Goal: Information Seeking & Learning: Learn about a topic

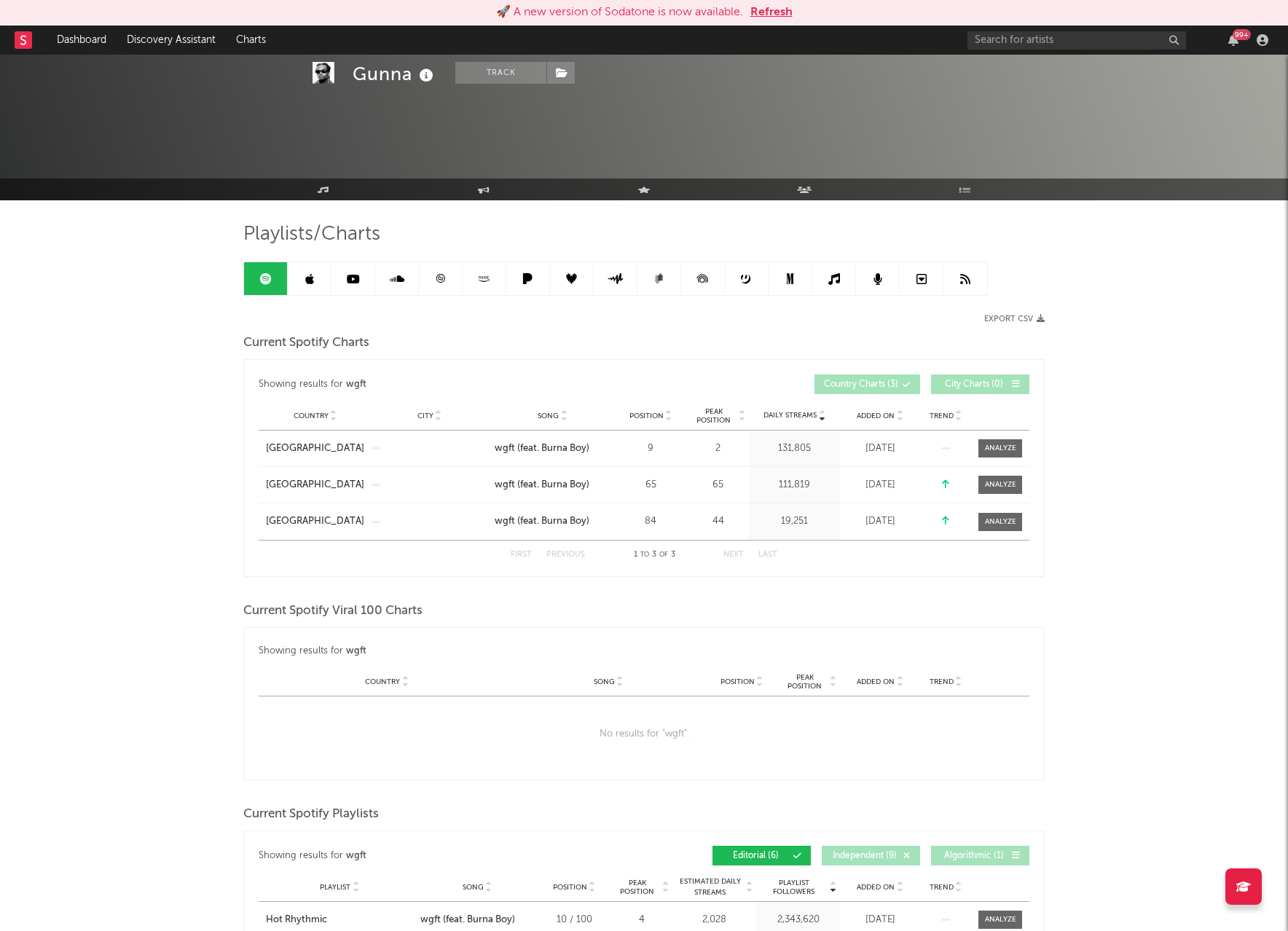
scroll to position [700, 0]
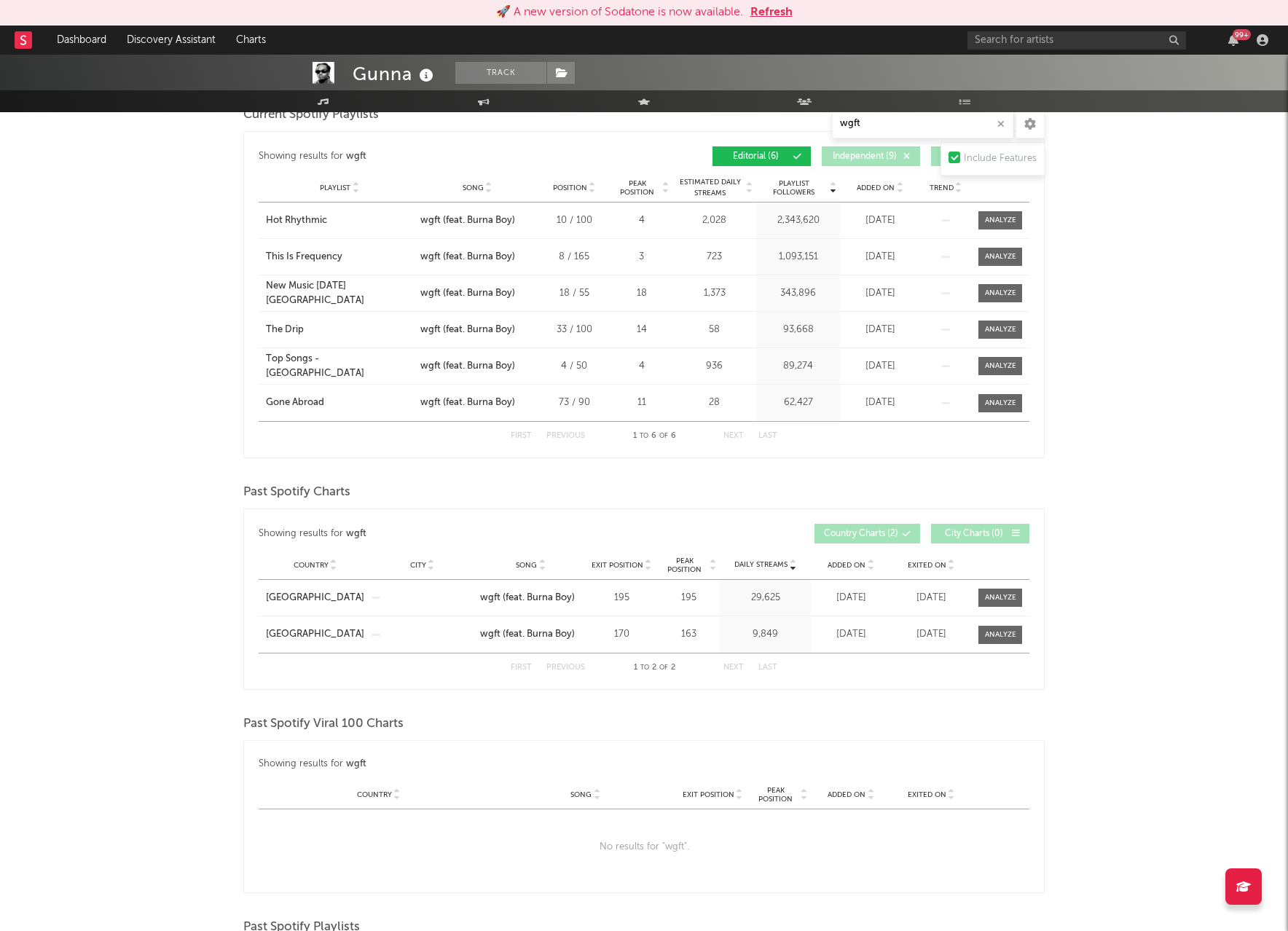
click at [769, 5] on button "Refresh" at bounding box center [771, 12] width 42 height 17
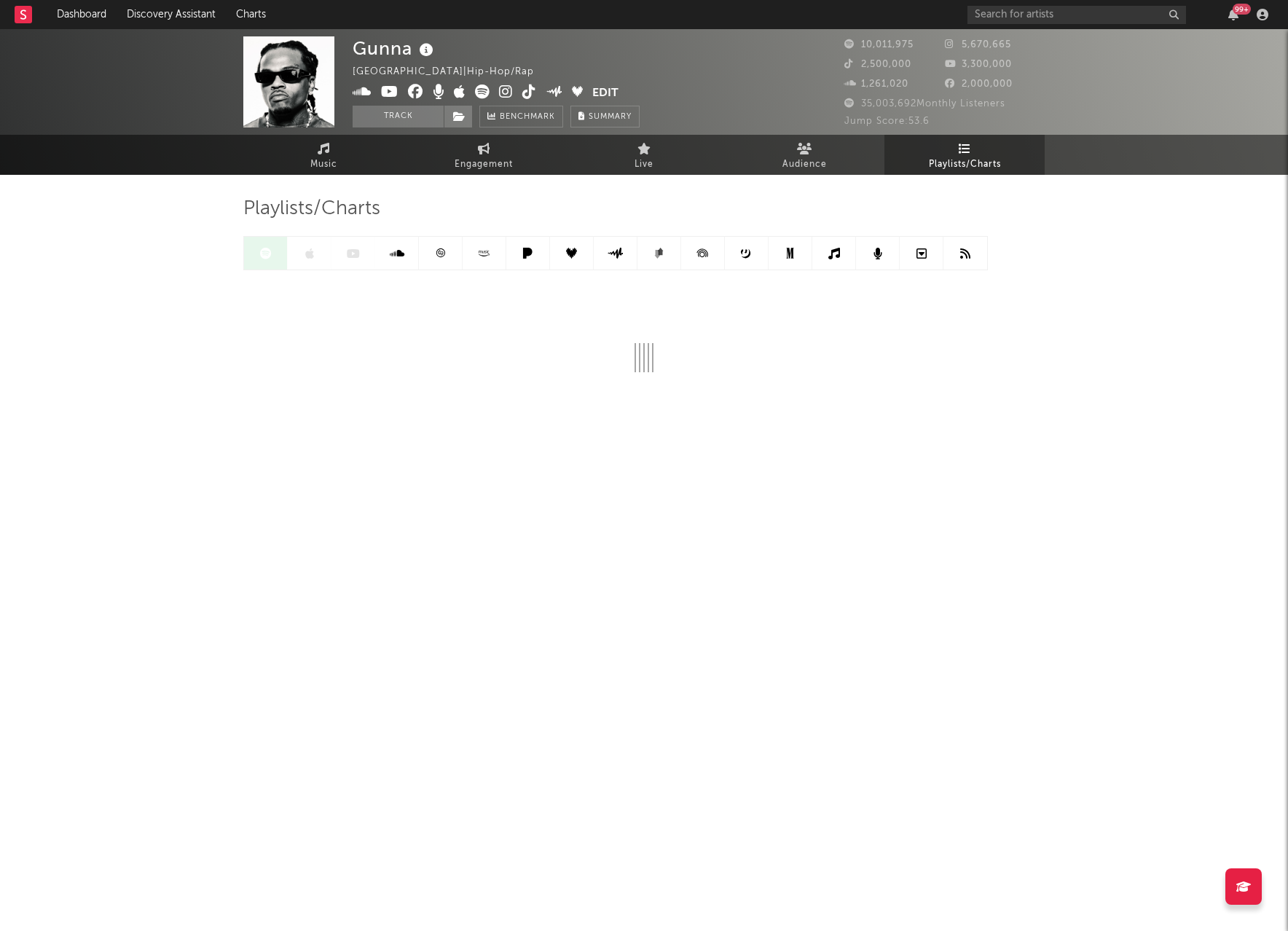
click at [985, 52] on div "5,670,665" at bounding box center [995, 45] width 100 height 17
click at [1034, 15] on input "text" at bounding box center [1077, 15] width 219 height 18
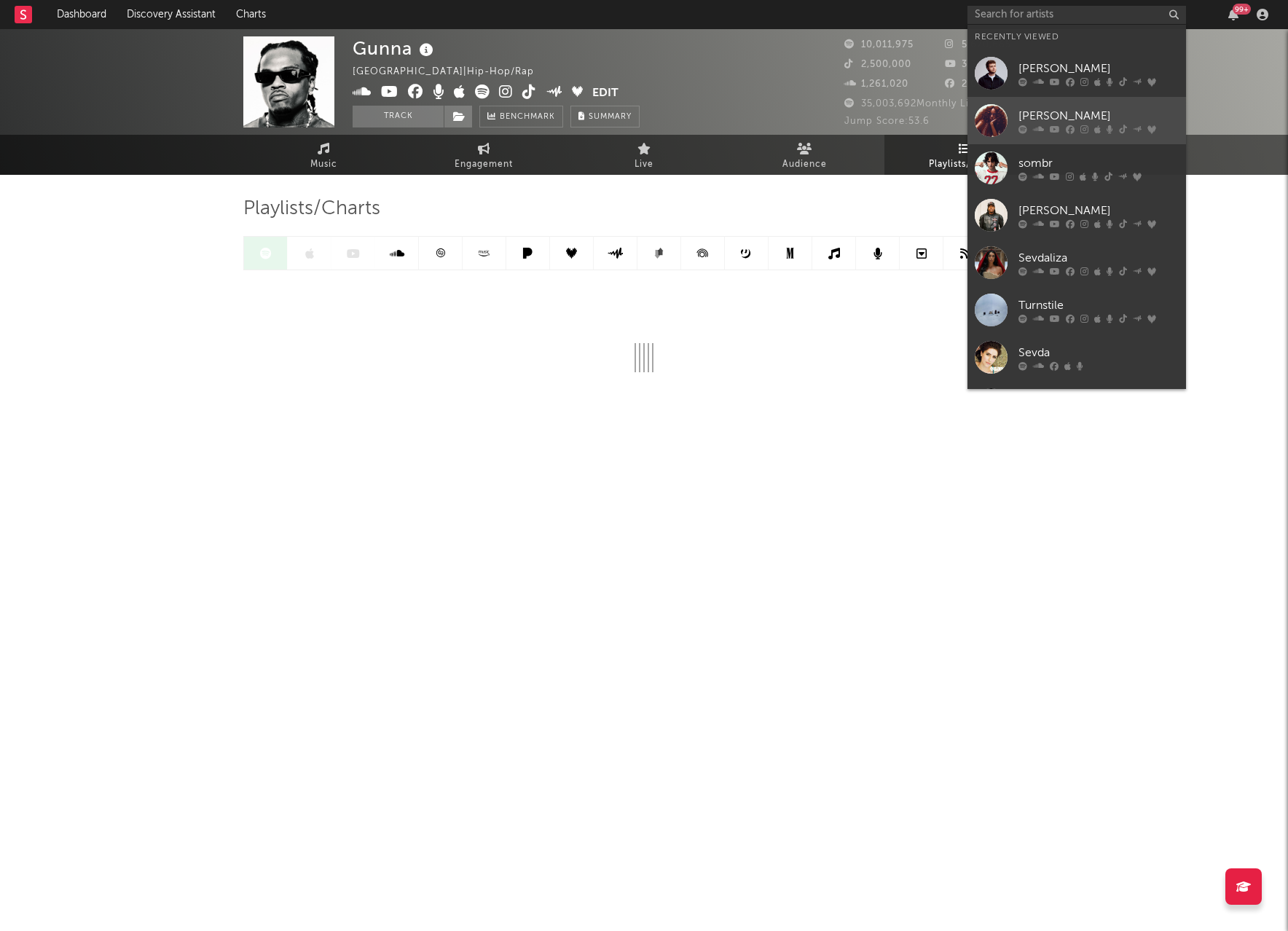
click at [1071, 119] on div "Ravyn Lenae" at bounding box center [1098, 115] width 160 height 17
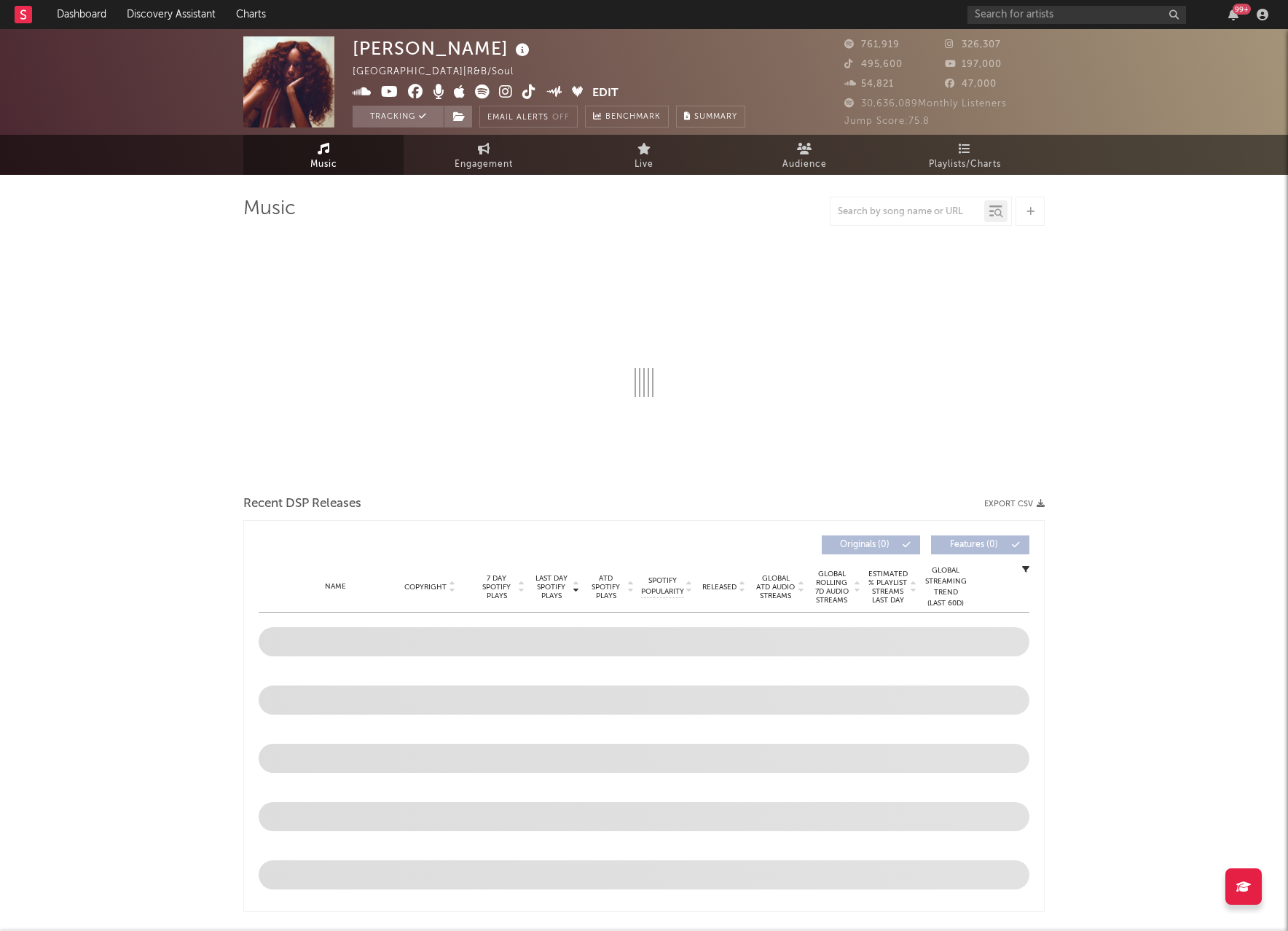
select select "6m"
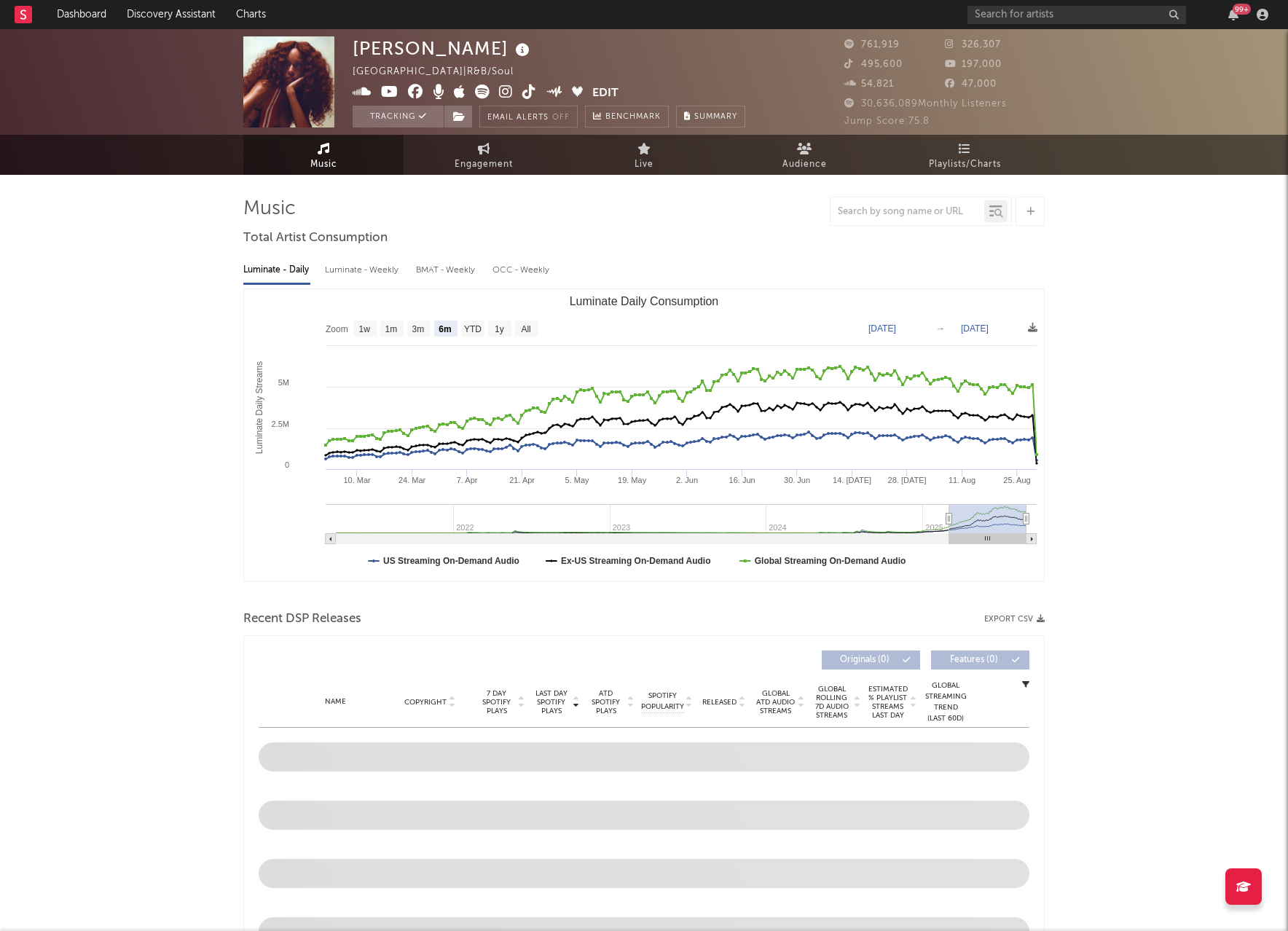
select select "6m"
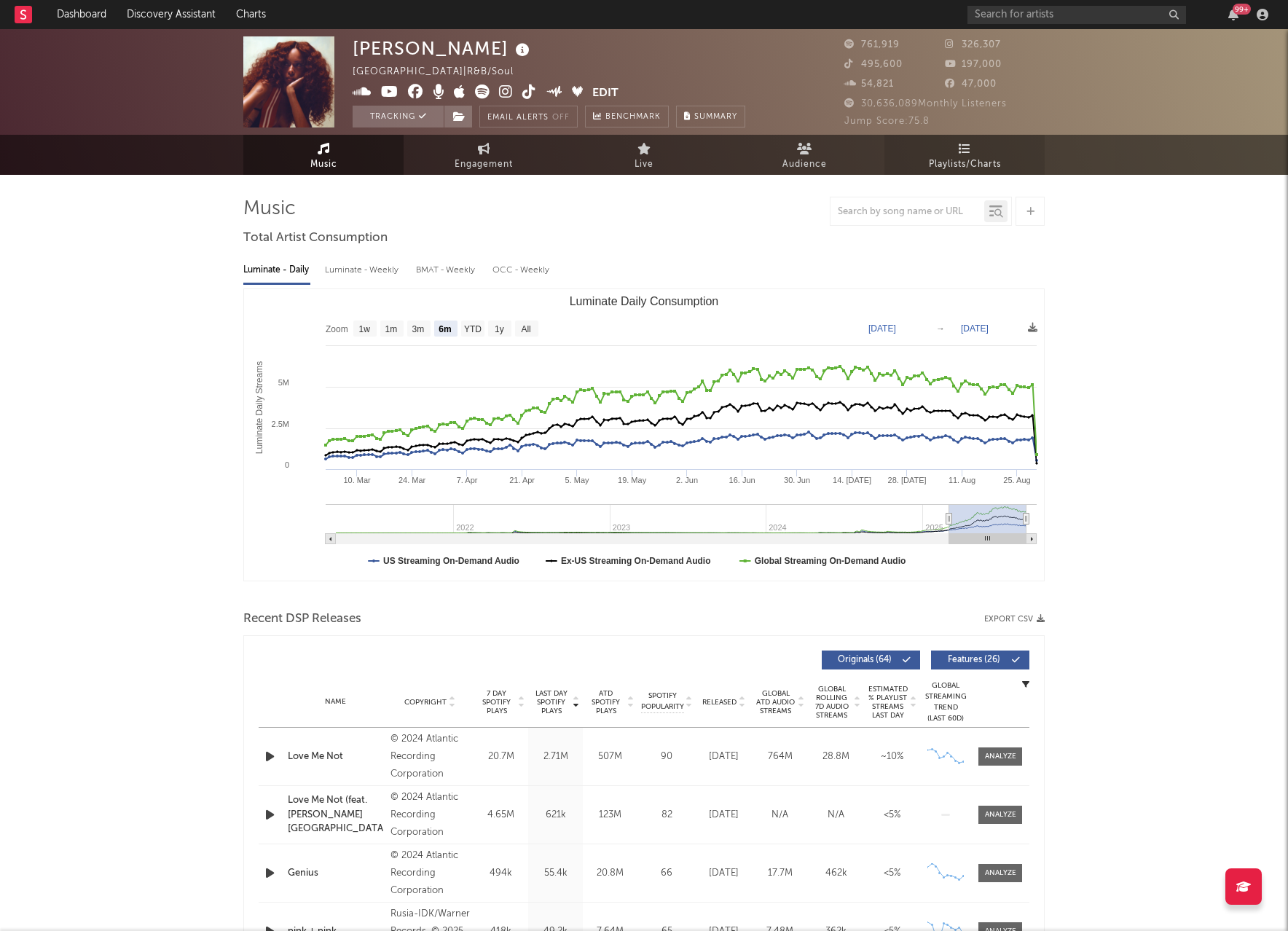
click at [961, 156] on span "Playlists/Charts" at bounding box center [965, 164] width 72 height 17
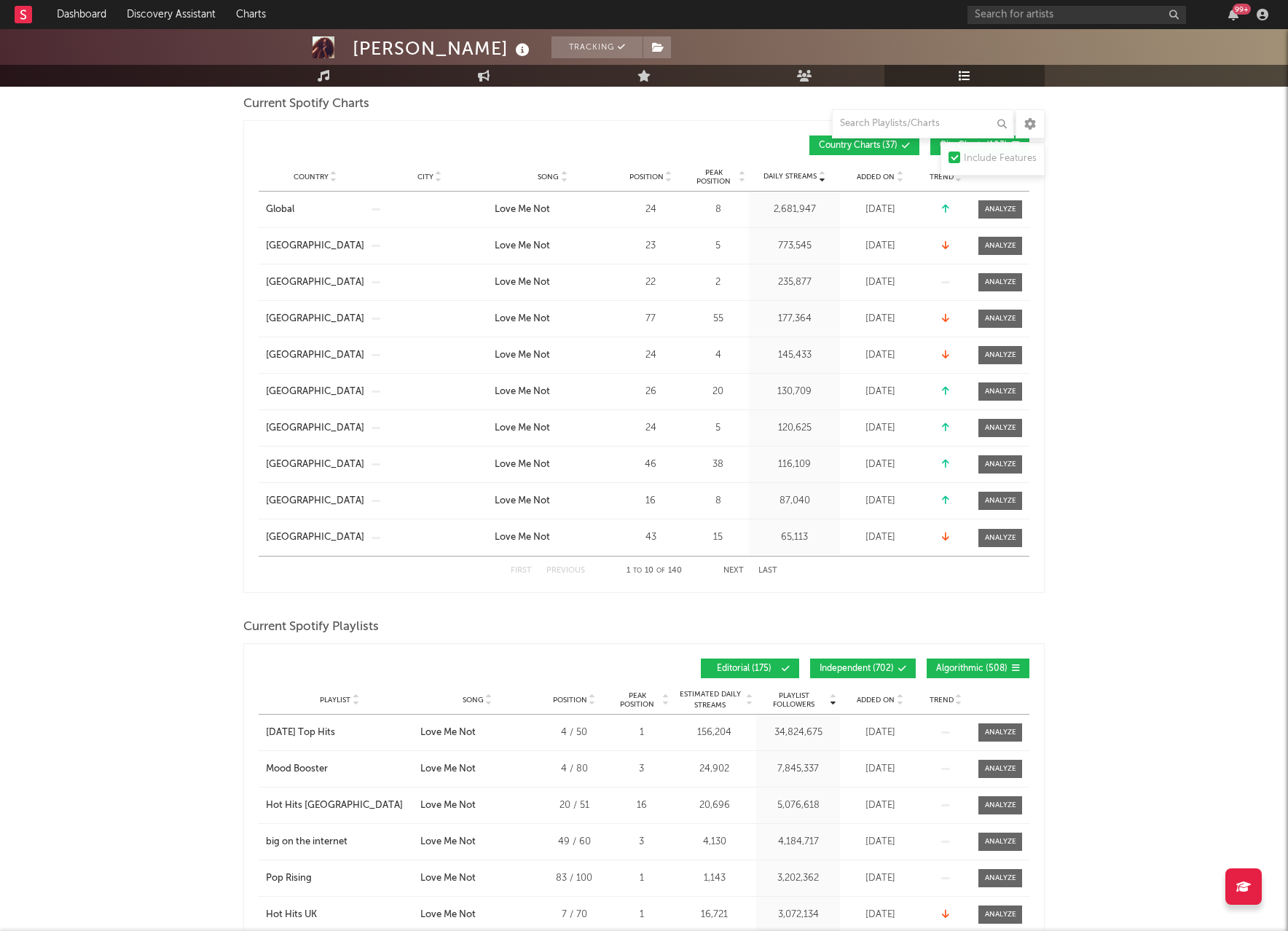
scroll to position [410, 0]
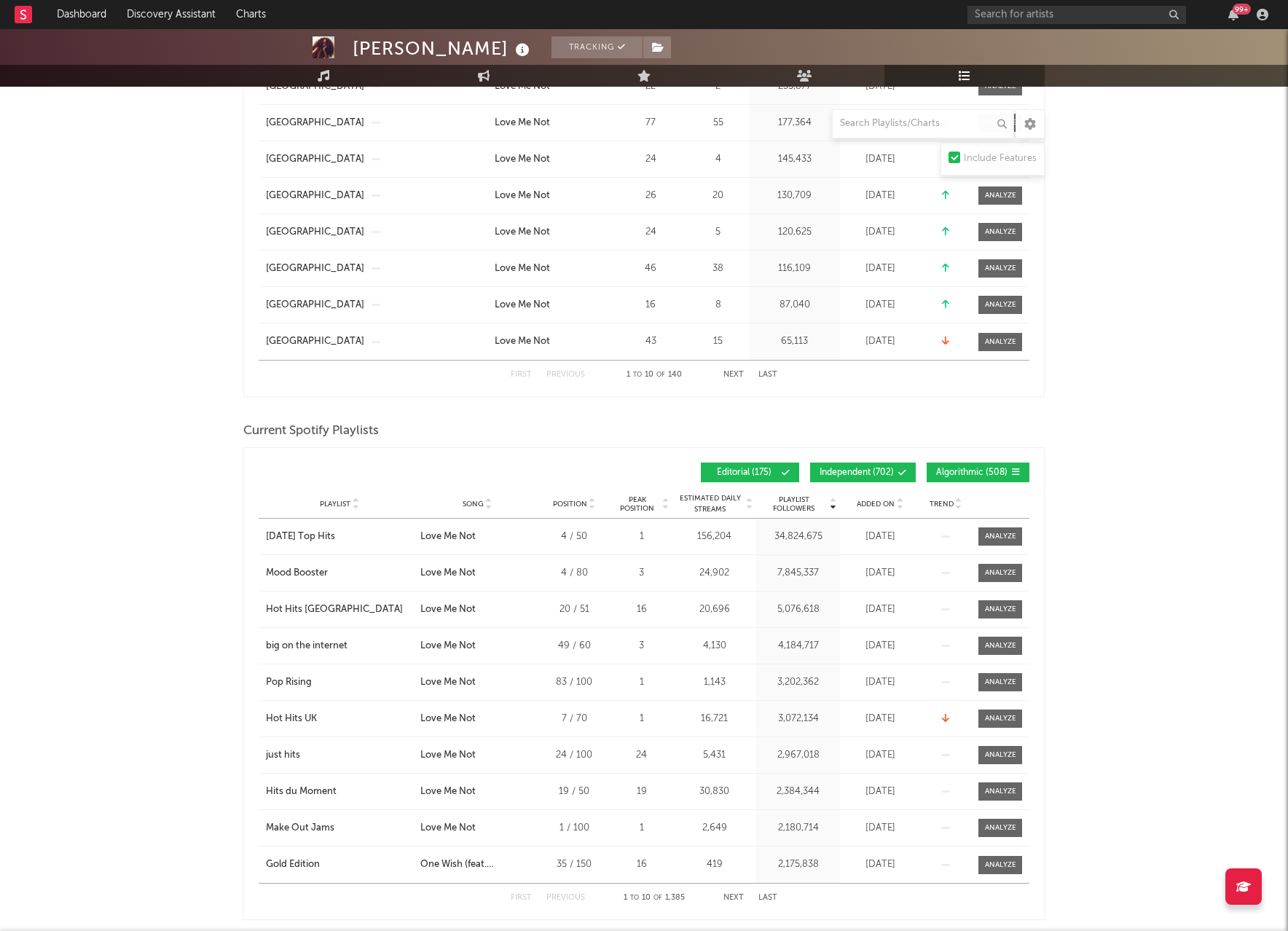
click at [874, 473] on span "Independent ( 702 )" at bounding box center [857, 473] width 75 height 9
click at [943, 463] on button "Algorithmic ( 508 )" at bounding box center [978, 473] width 103 height 20
click at [871, 497] on div "Playlist City Song Position Peak Position Estimated Daily Streams Playlist Foll…" at bounding box center [644, 504] width 771 height 29
click at [869, 501] on span "Added On" at bounding box center [876, 504] width 38 height 9
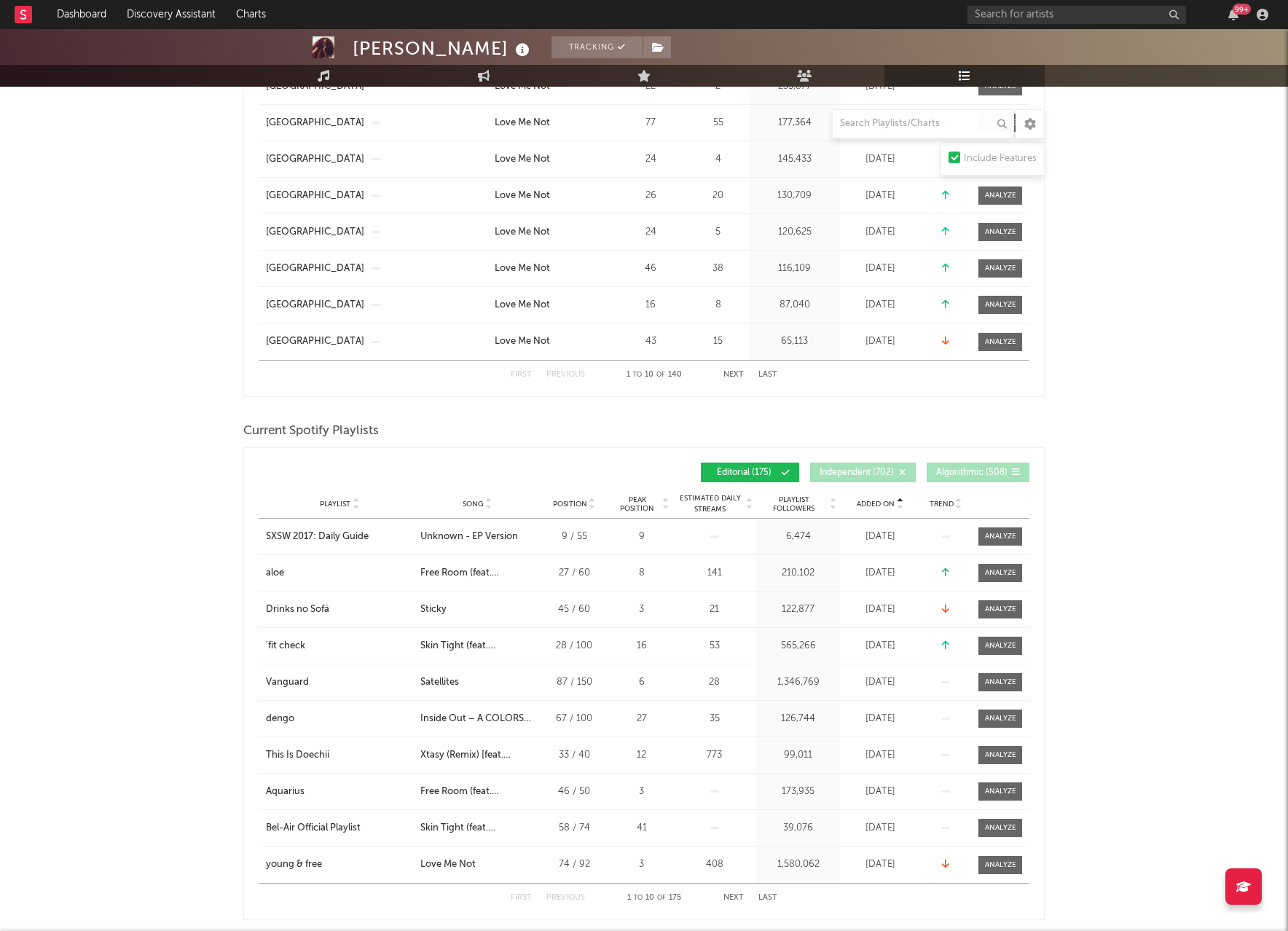
click at [869, 501] on span "Added On" at bounding box center [876, 504] width 38 height 9
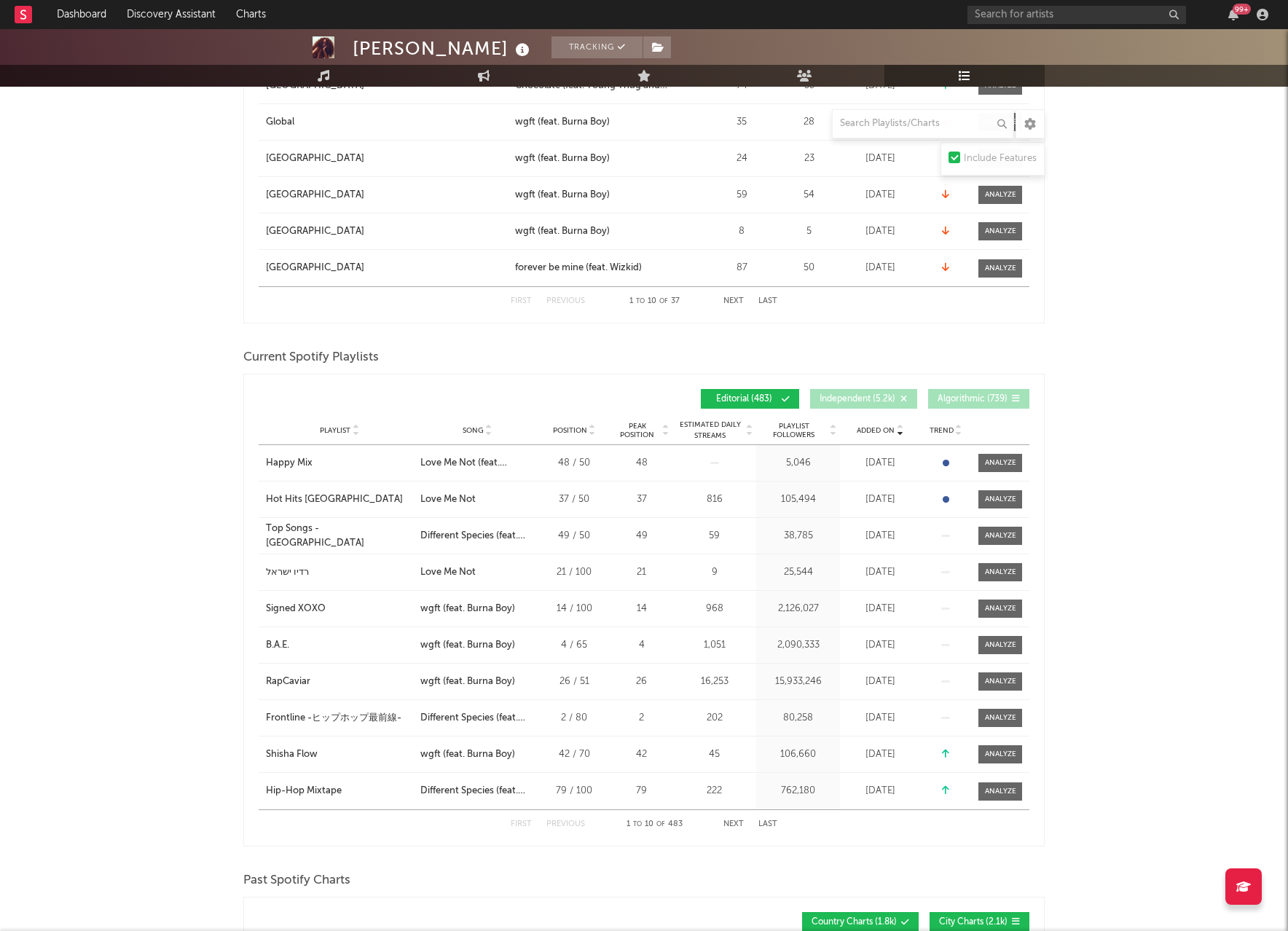
scroll to position [998, 0]
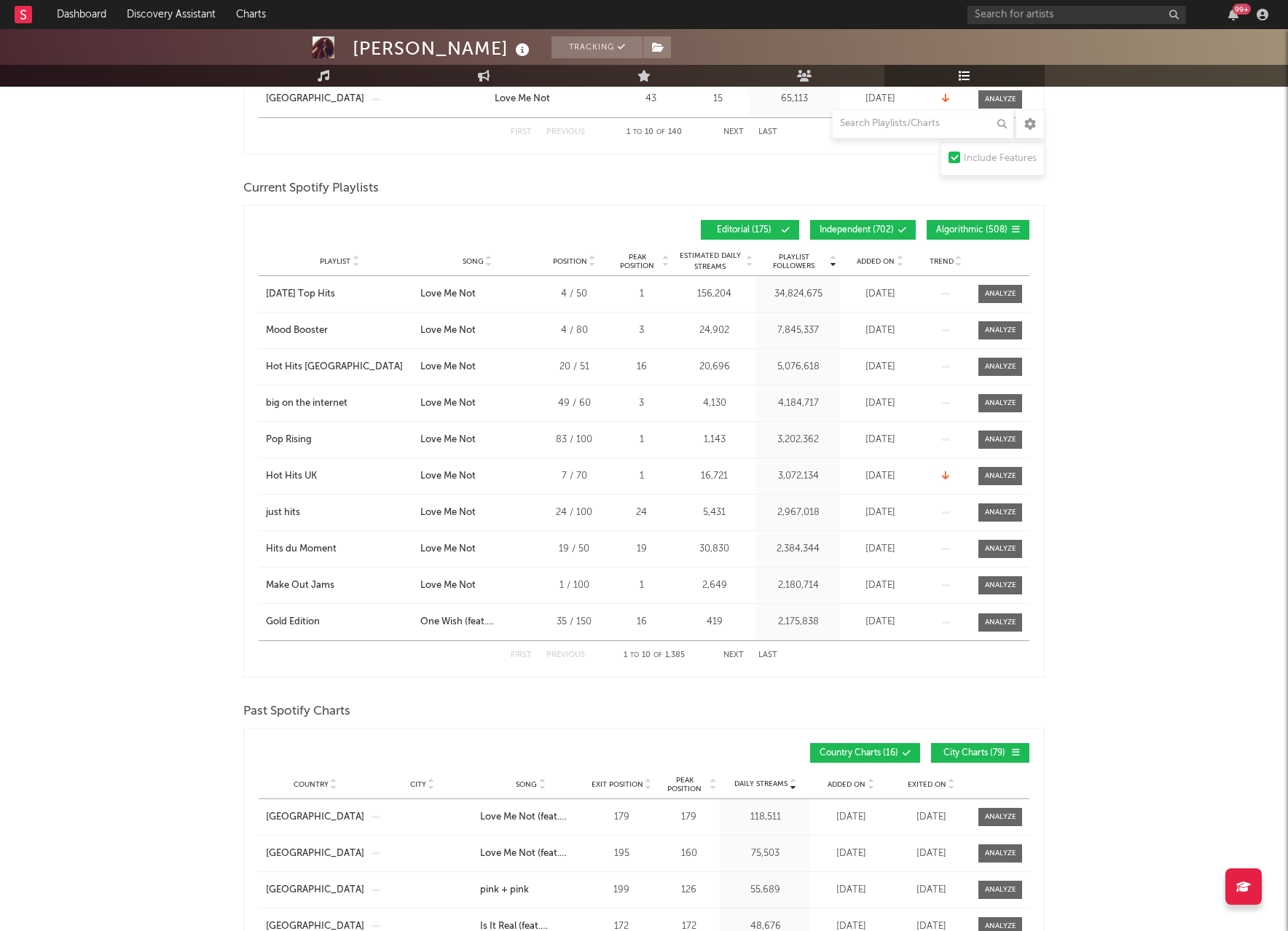
scroll to position [648, 0]
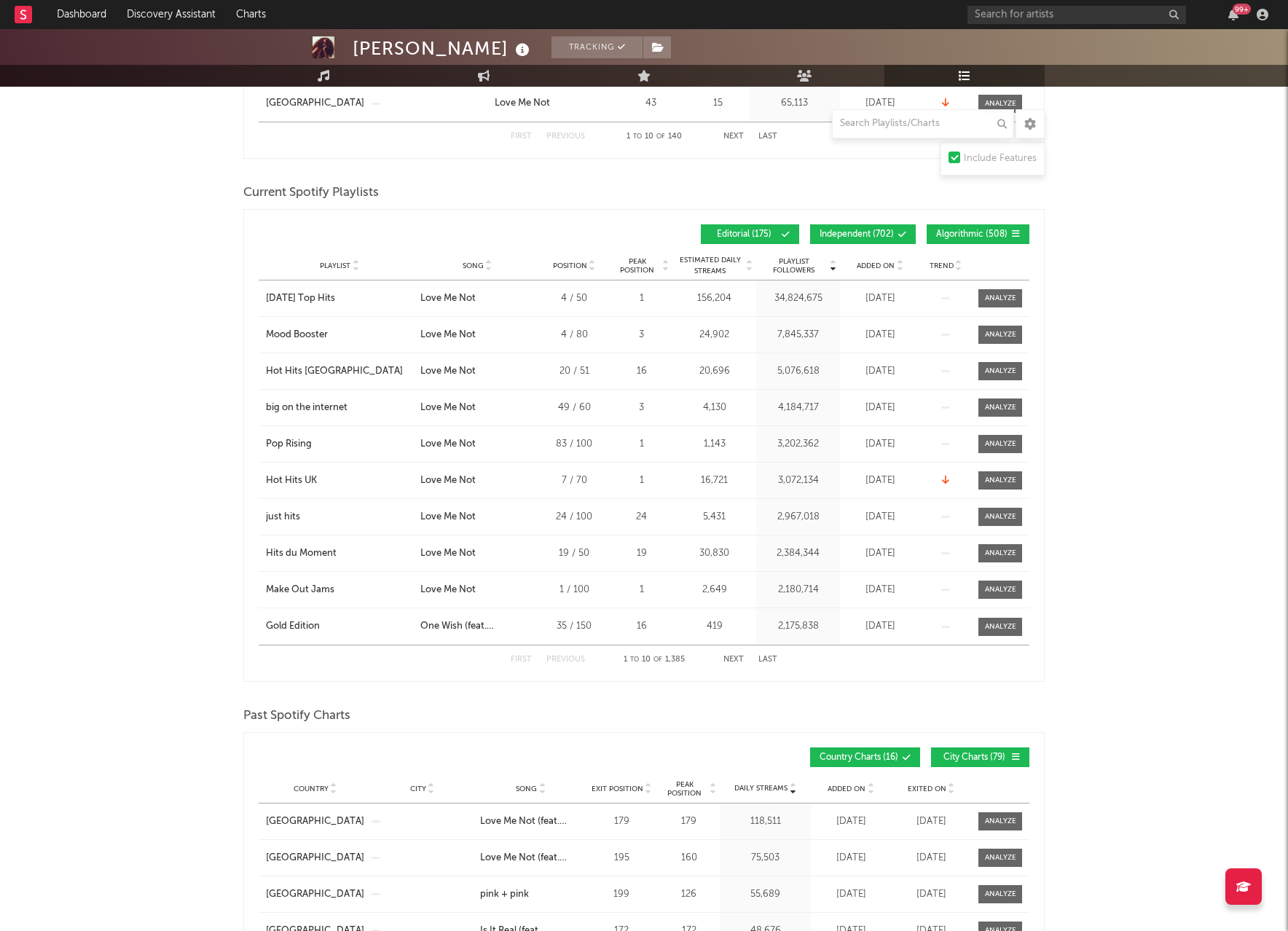
click at [874, 232] on span "Independent ( 702 )" at bounding box center [857, 235] width 75 height 9
click at [961, 230] on span "Algorithmic ( 508 )" at bounding box center [972, 235] width 71 height 9
click at [871, 262] on span "Added On" at bounding box center [876, 266] width 38 height 9
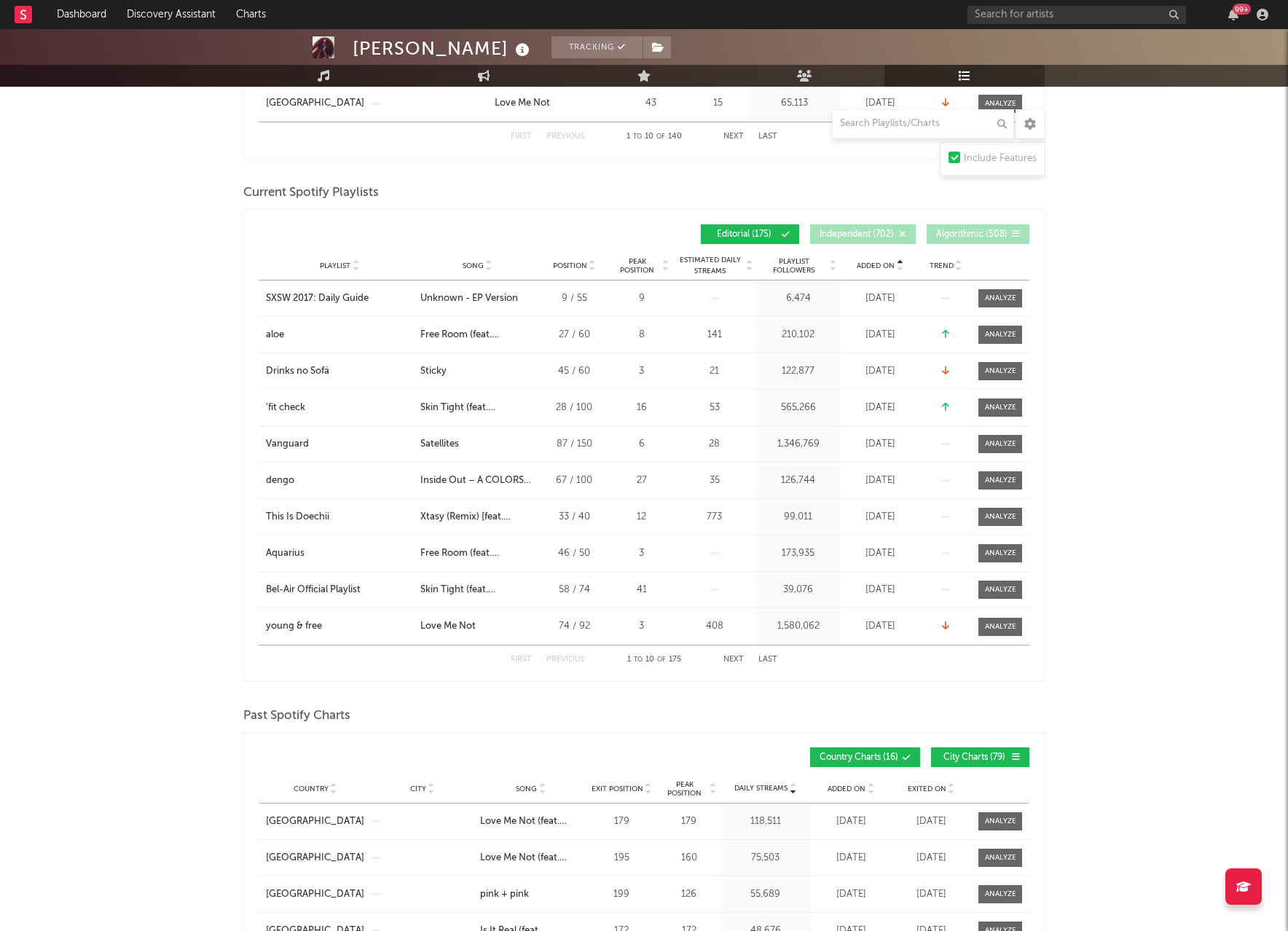
click at [871, 262] on span "Added On" at bounding box center [876, 266] width 38 height 9
